Goal: Transaction & Acquisition: Purchase product/service

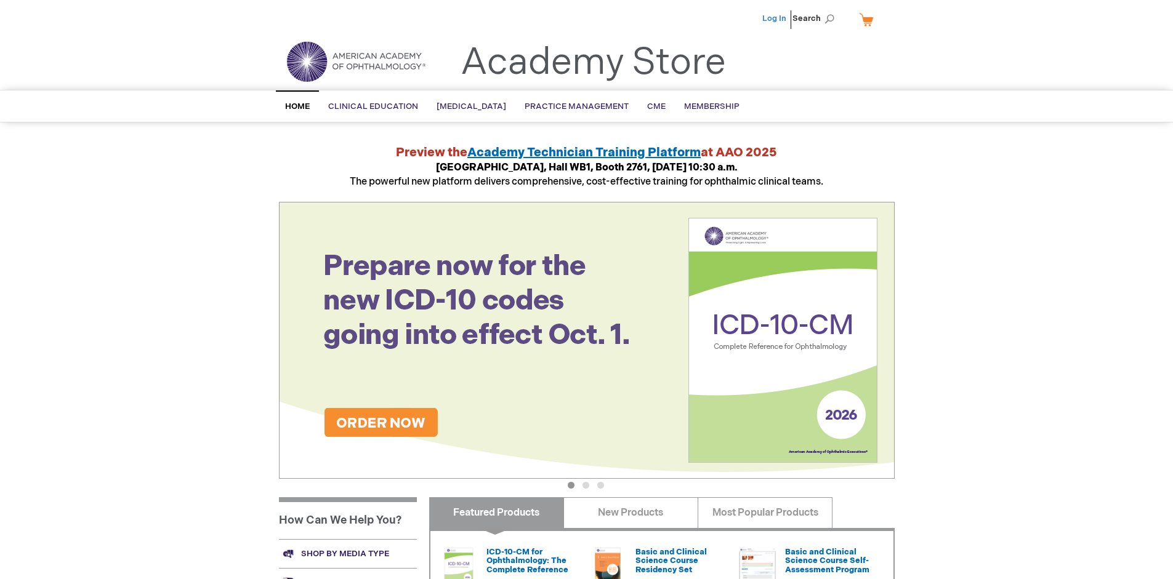
click at [775, 18] on link "Log In" at bounding box center [774, 19] width 24 height 10
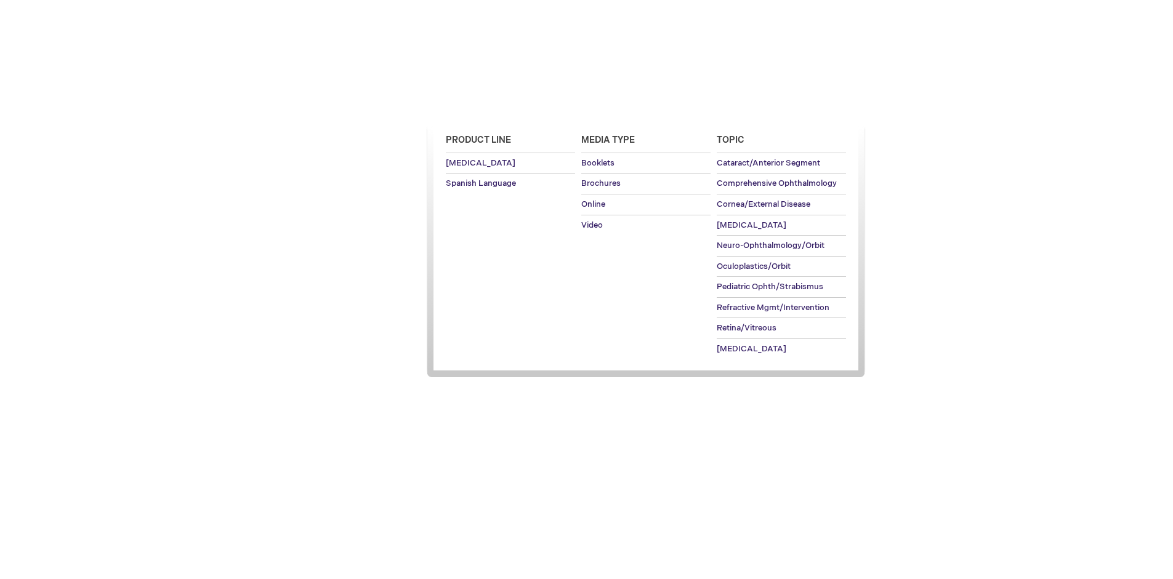
click at [475, 107] on span "[MEDICAL_DATA]" at bounding box center [471, 107] width 70 height 10
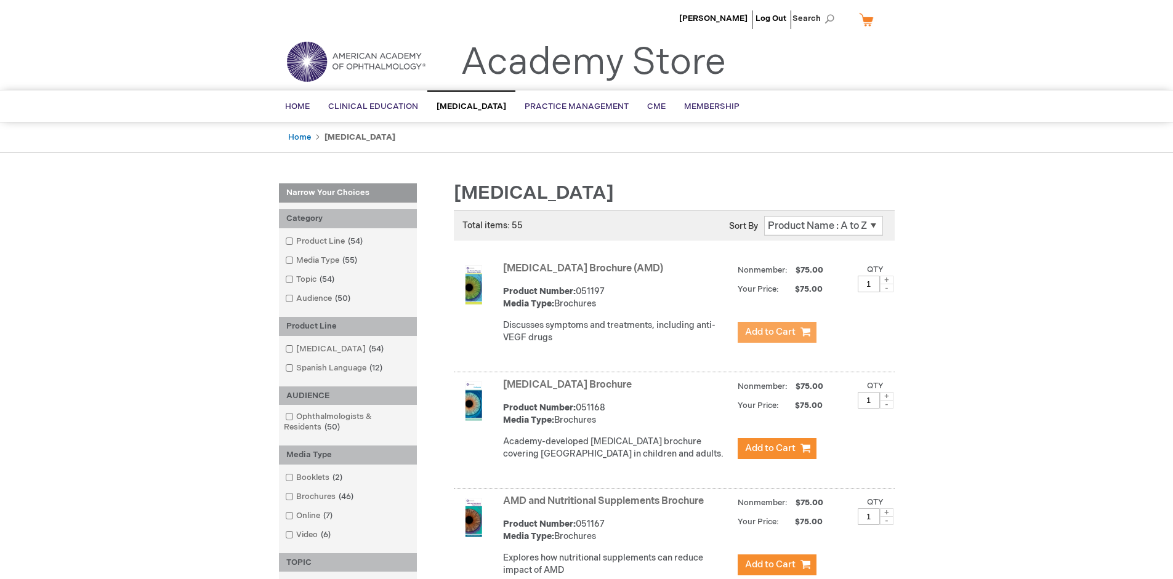
click at [776, 332] on span "Add to Cart" at bounding box center [770, 332] width 50 height 12
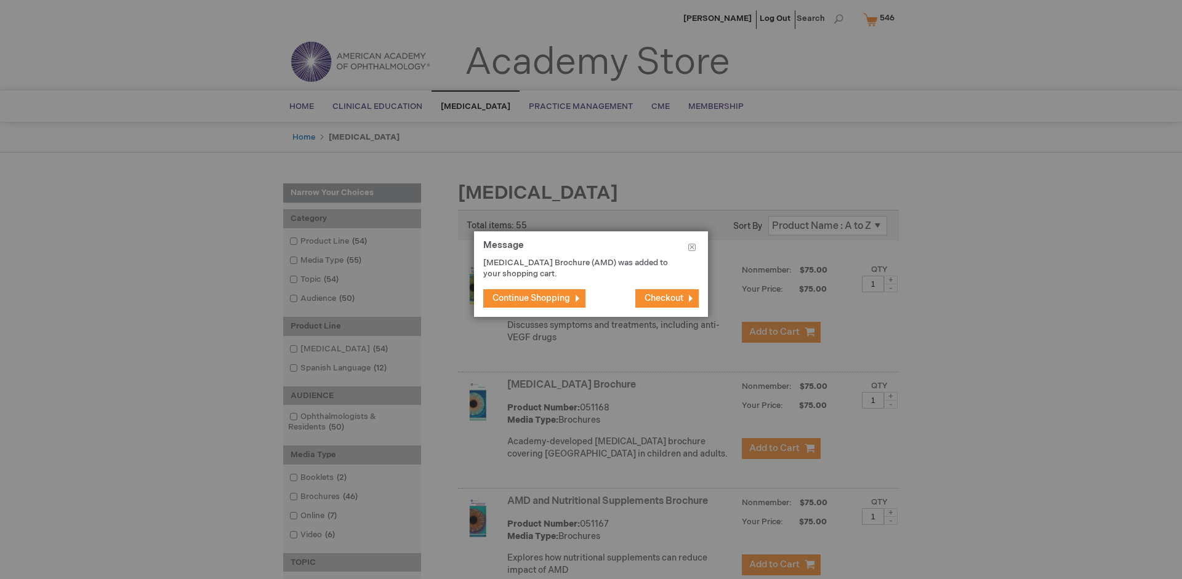
click at [531, 298] on span "Continue Shopping" at bounding box center [532, 298] width 78 height 10
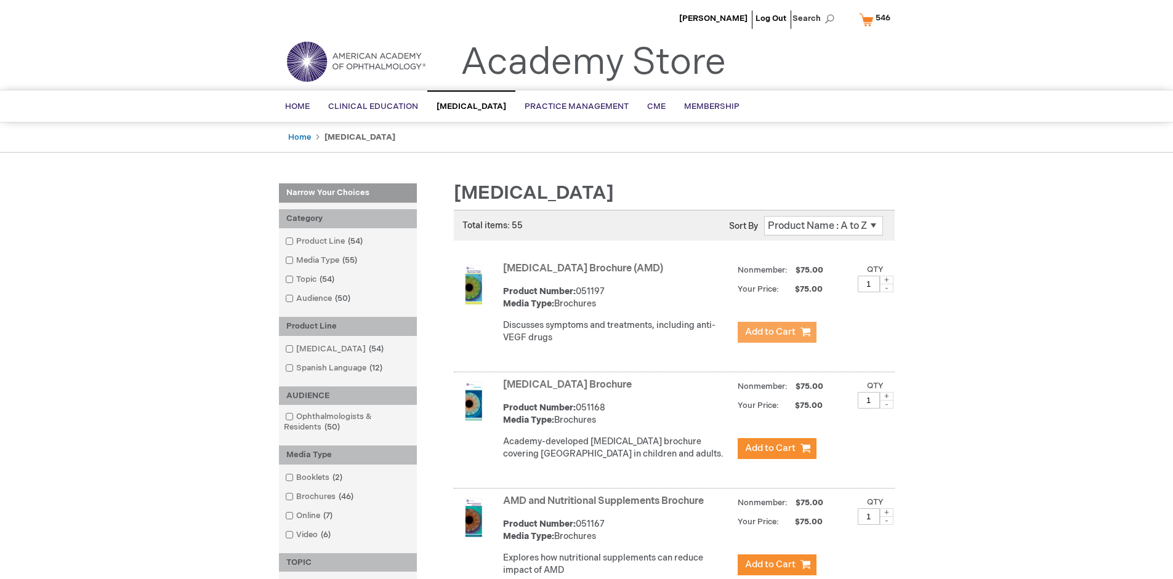
click at [606, 507] on link "AMD and Nutritional Supplements Brochure" at bounding box center [603, 502] width 201 height 12
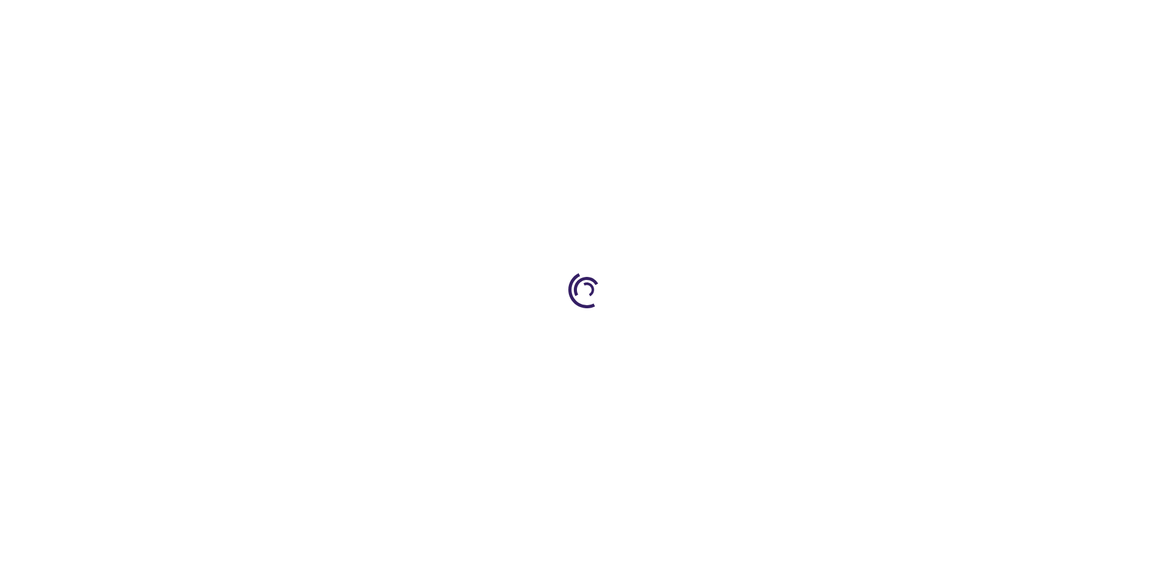
type input "1"
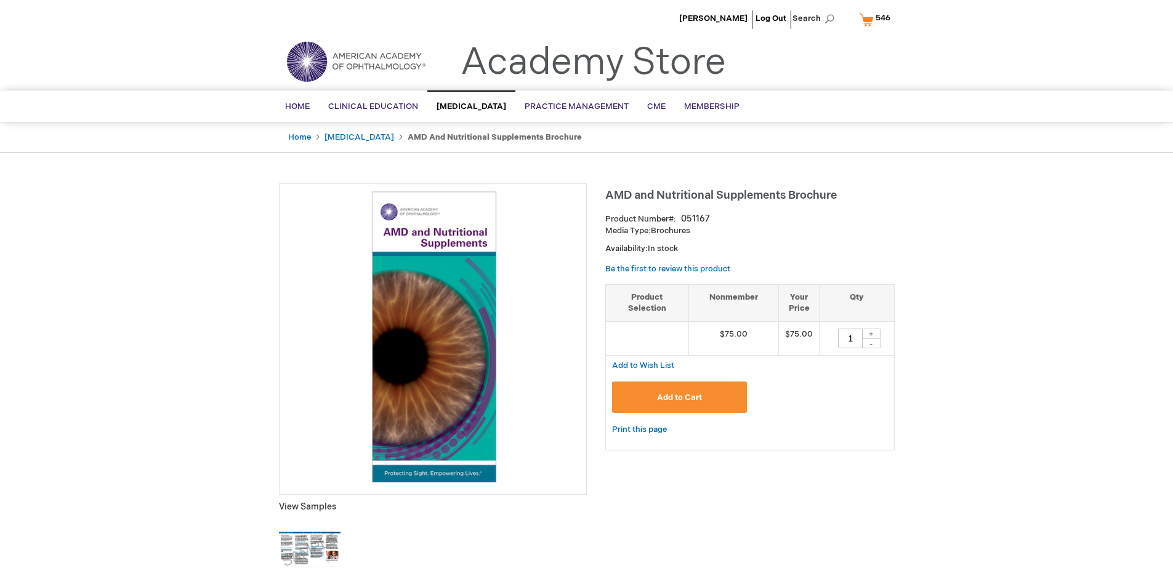
click at [679, 397] on span "Add to Cart" at bounding box center [679, 398] width 45 height 10
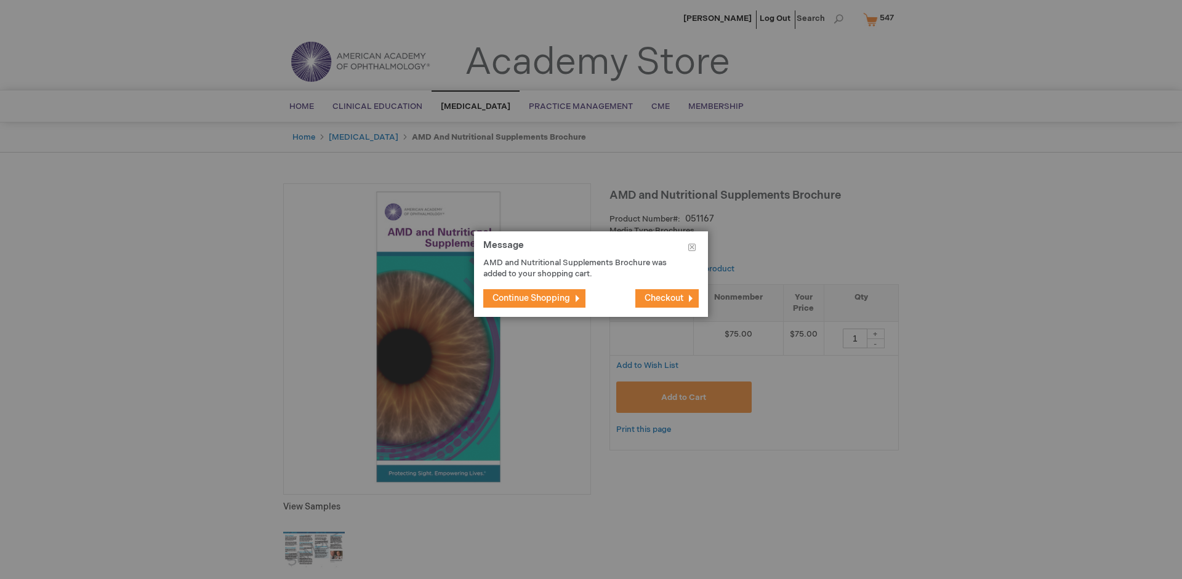
click at [531, 298] on span "Continue Shopping" at bounding box center [532, 298] width 78 height 10
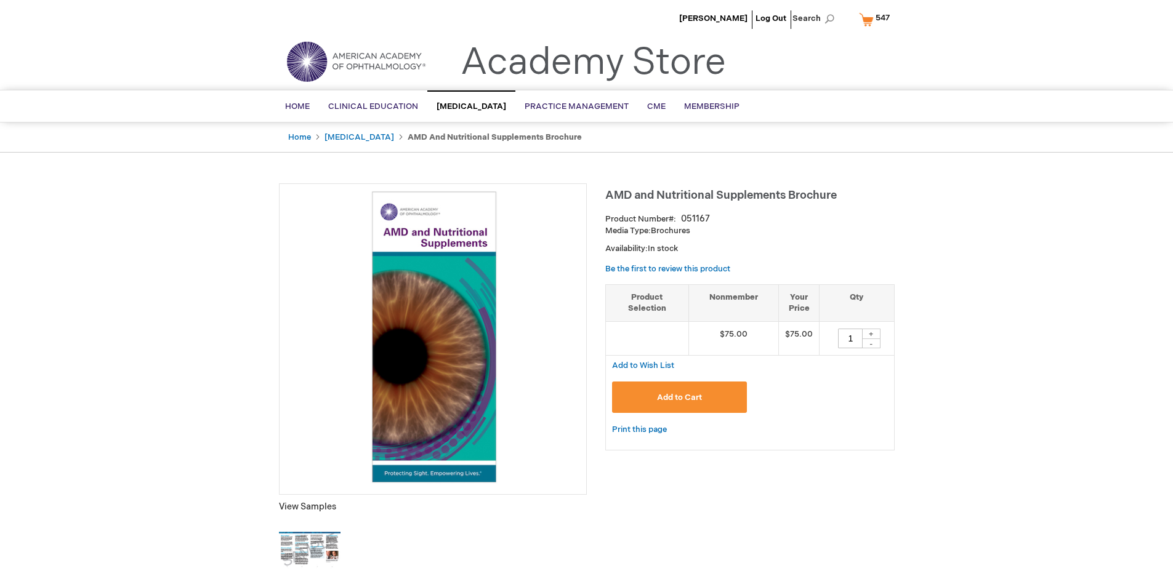
click at [877, 19] on span "547" at bounding box center [882, 18] width 14 height 10
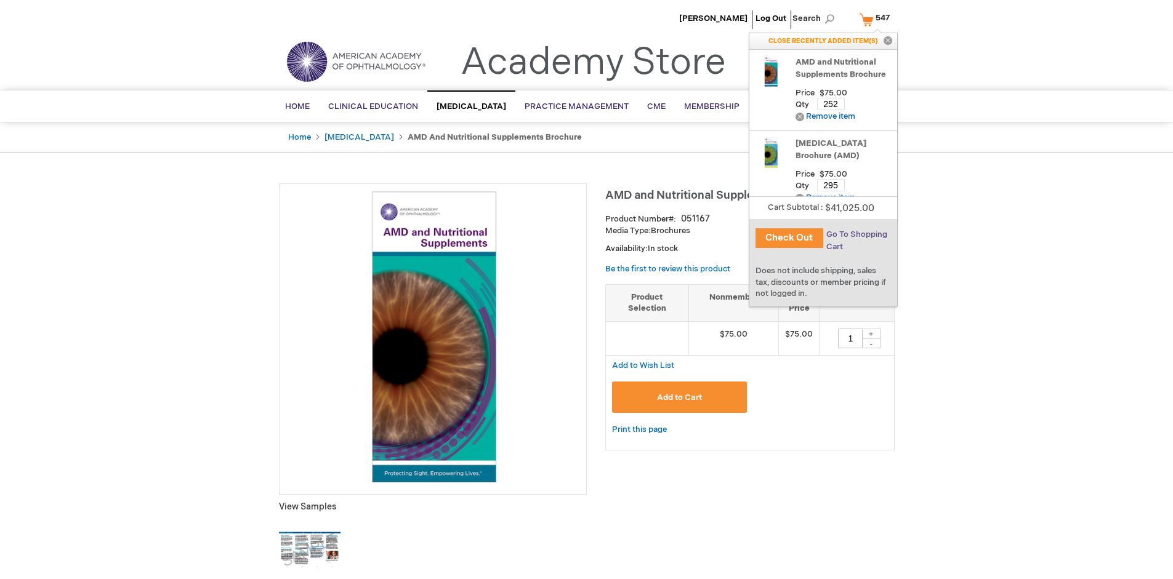
click at [856, 235] on span "Go To Shopping Cart" at bounding box center [856, 241] width 61 height 22
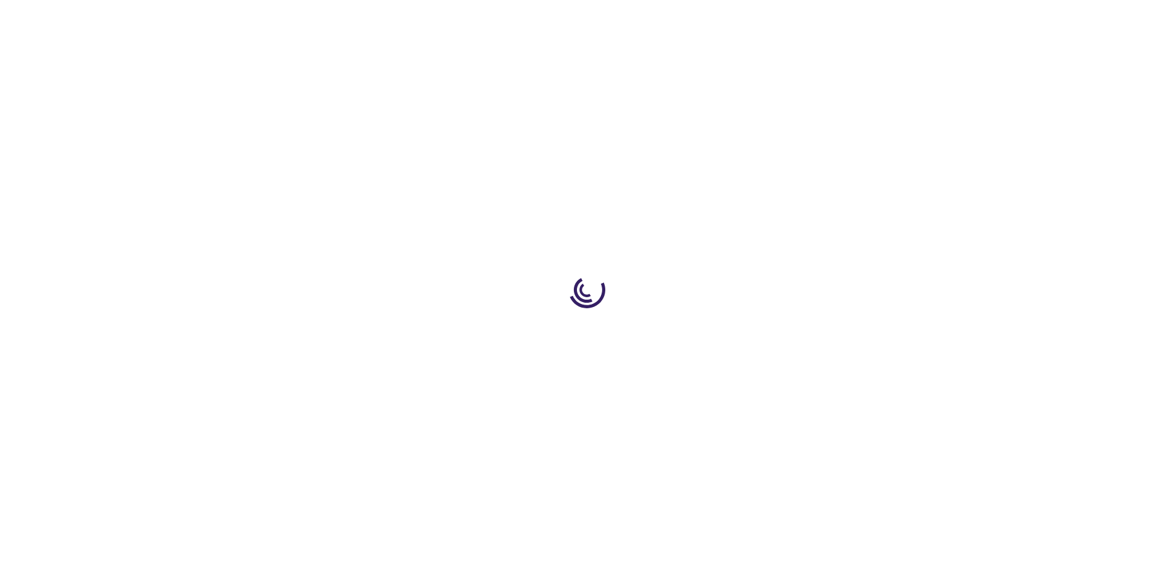
select select "US"
select select "41"
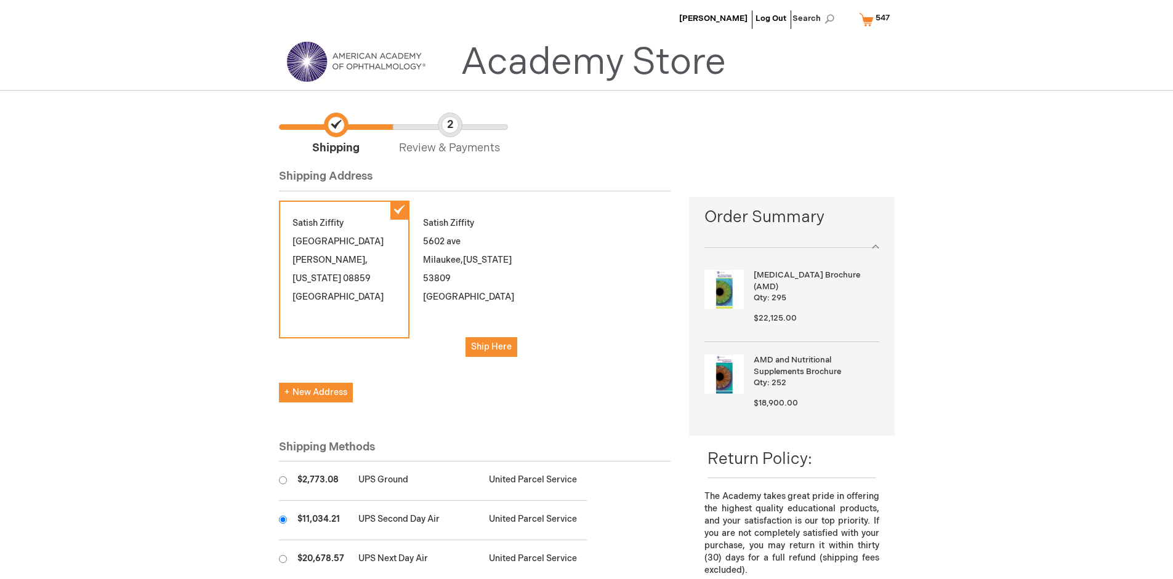
click at [283, 520] on input "radio" at bounding box center [283, 520] width 8 height 8
